Goal: Transaction & Acquisition: Purchase product/service

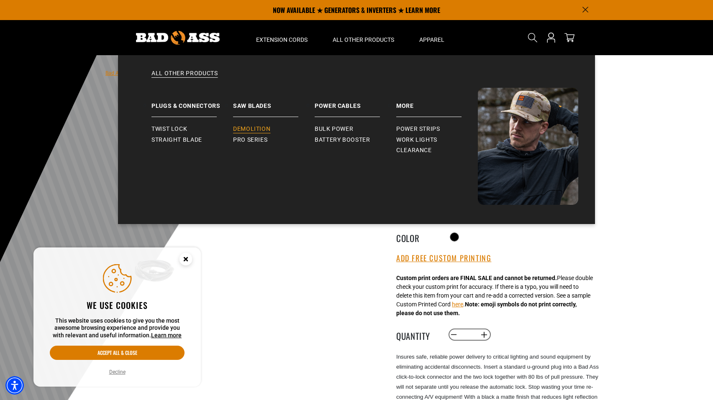
click at [253, 128] on span "Demolition" at bounding box center [251, 129] width 37 height 8
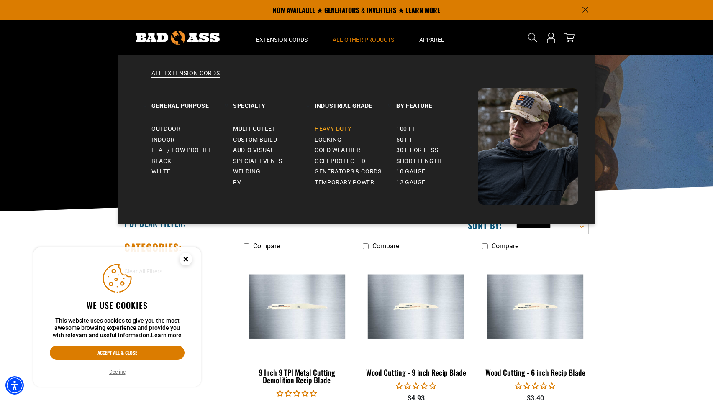
click at [322, 128] on span "Heavy-Duty" at bounding box center [332, 129] width 36 height 8
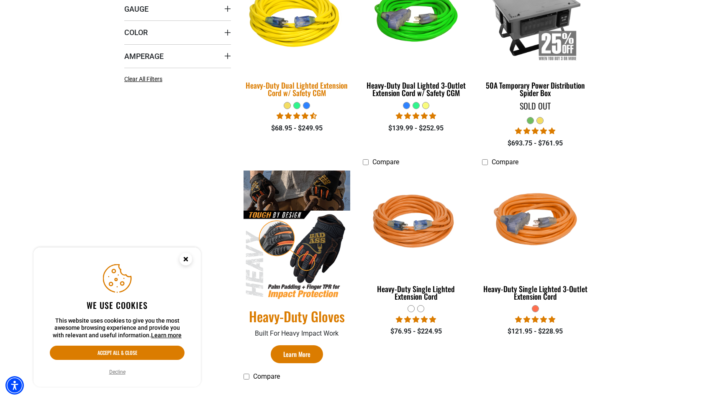
scroll to position [287, 0]
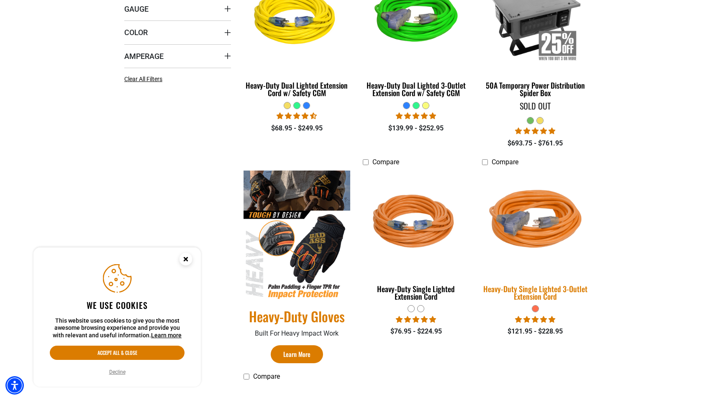
click at [539, 228] on img at bounding box center [534, 222] width 117 height 107
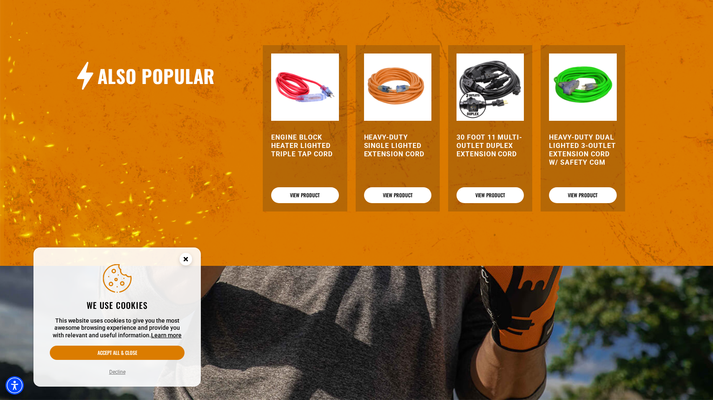
scroll to position [882, 0]
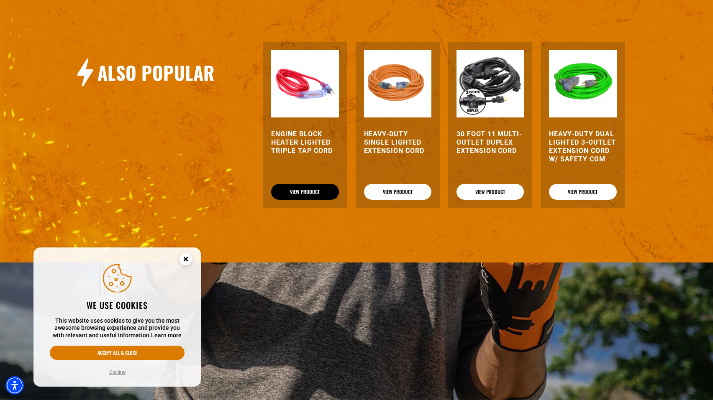
click at [312, 198] on link "View Product" at bounding box center [304, 192] width 67 height 16
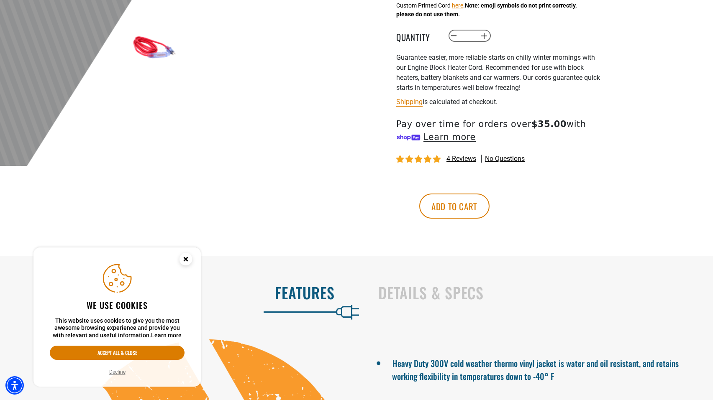
scroll to position [300, 0]
